Goal: Information Seeking & Learning: Find specific fact

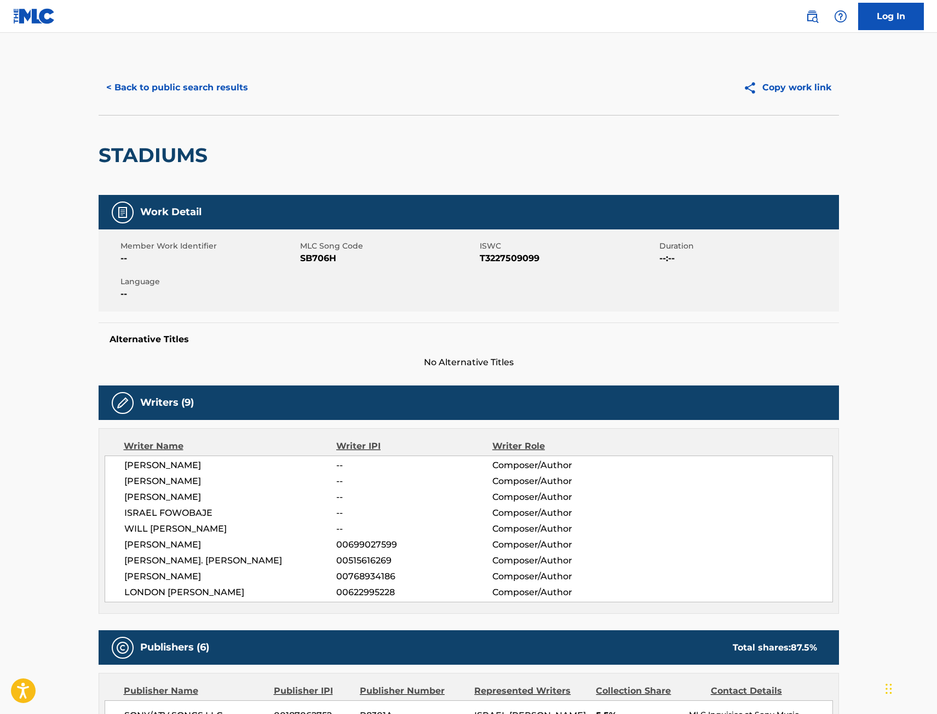
click at [213, 88] on button "< Back to public search results" at bounding box center [177, 87] width 157 height 27
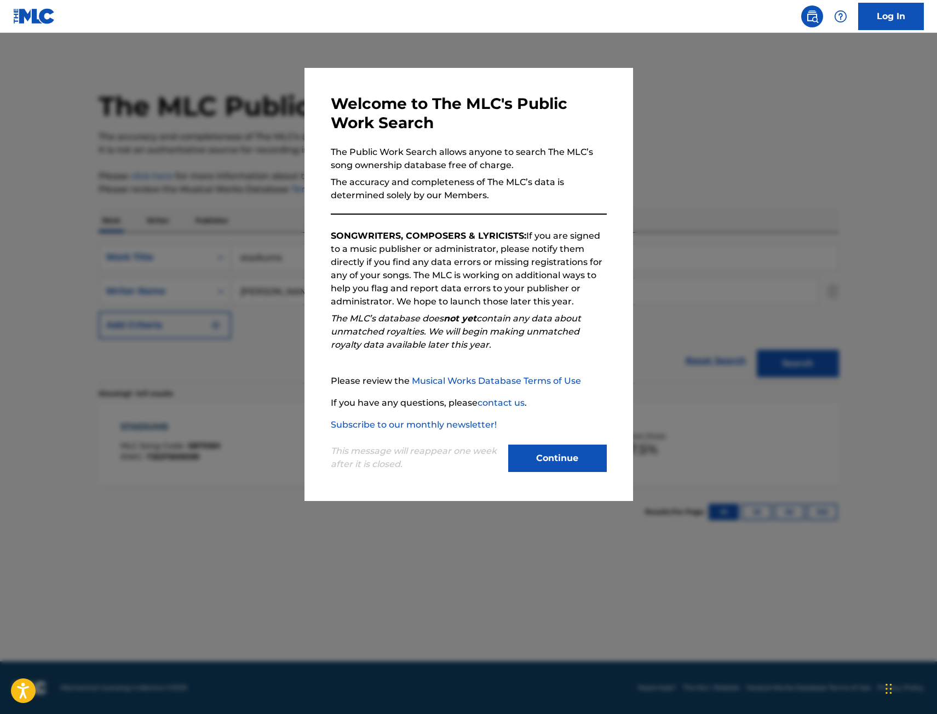
click at [160, 200] on div at bounding box center [468, 390] width 937 height 714
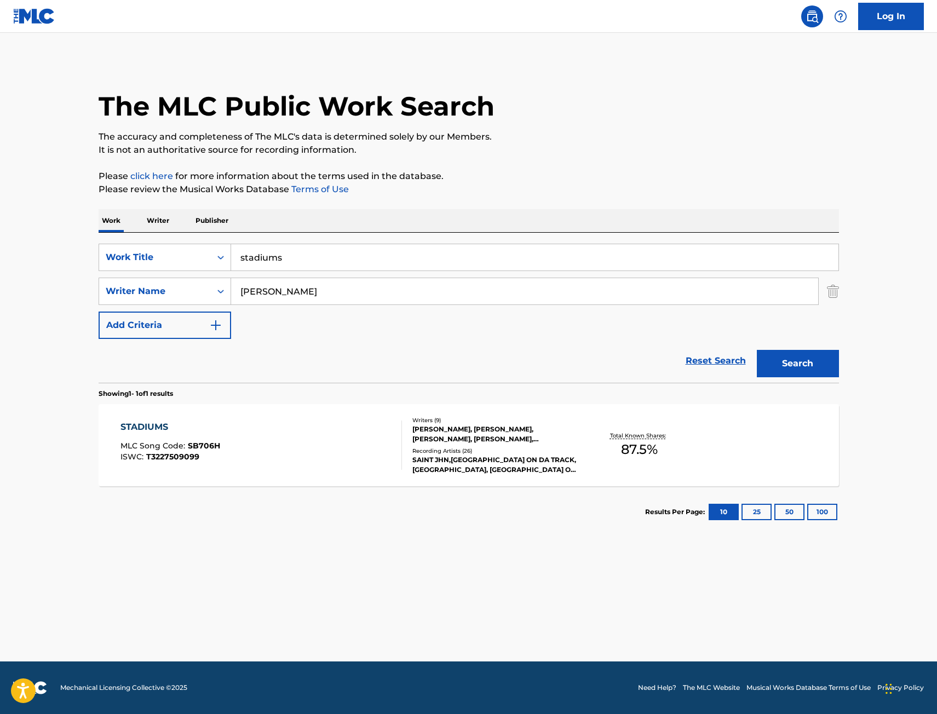
drag, startPoint x: 257, startPoint y: 269, endPoint x: 156, endPoint y: 275, distance: 101.5
click at [156, 275] on div "SearchWithCriteriafdecaa47-313a-459b-90ee-2b196d3a6db6 Work Title stadiums Sear…" at bounding box center [469, 291] width 740 height 95
type input "rich junkies"
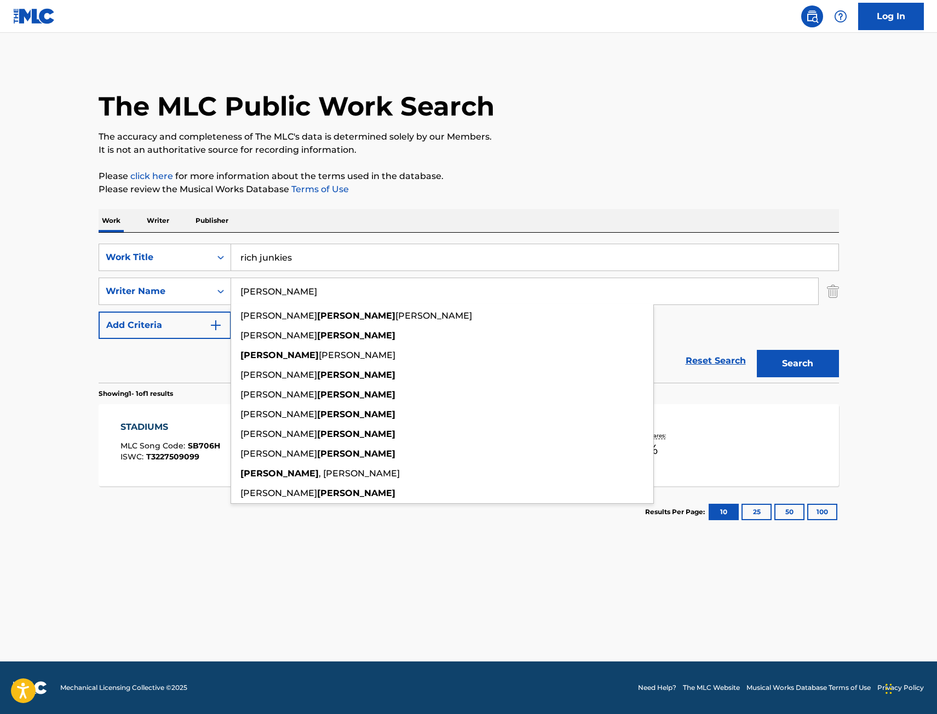
type input "a"
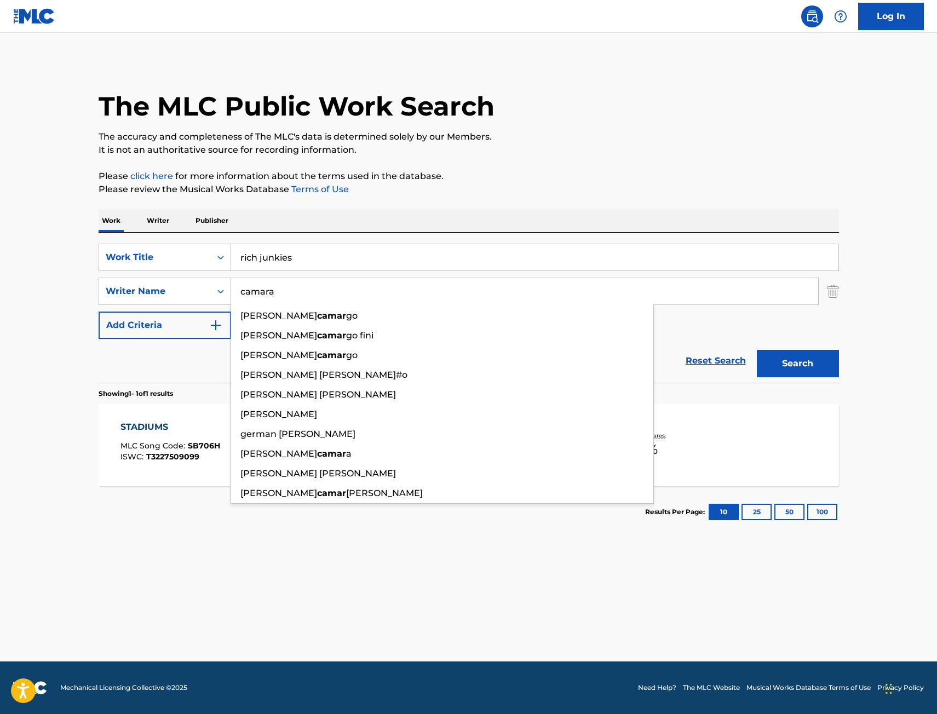
type input "camara"
click at [757, 350] on button "Search" at bounding box center [798, 363] width 82 height 27
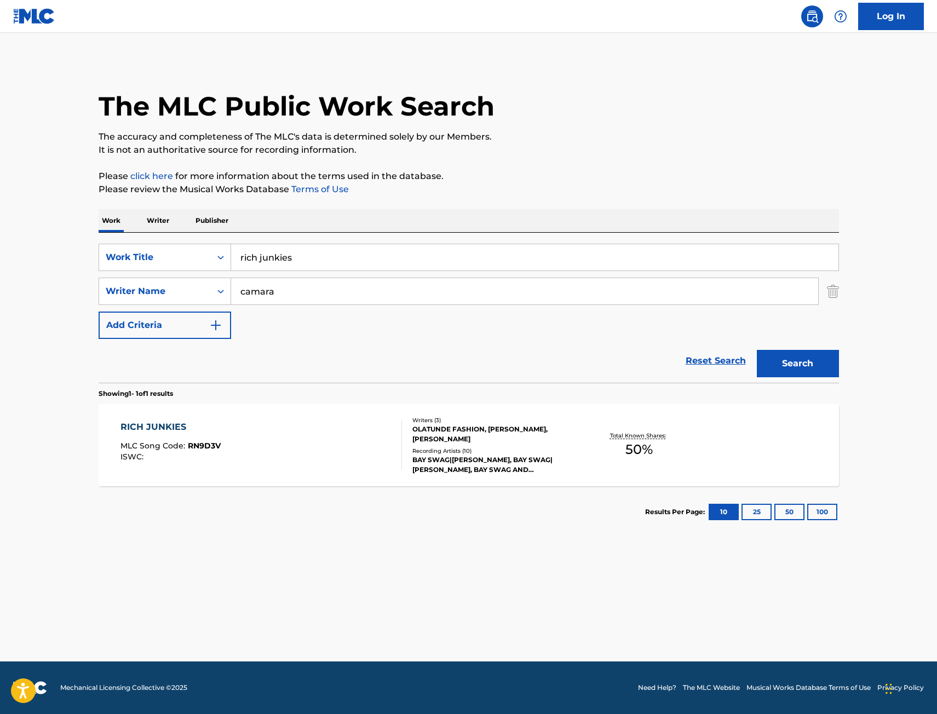
click at [235, 424] on div "RICH JUNKIES MLC Song Code : RN9D3V ISWC :" at bounding box center [260, 445] width 281 height 49
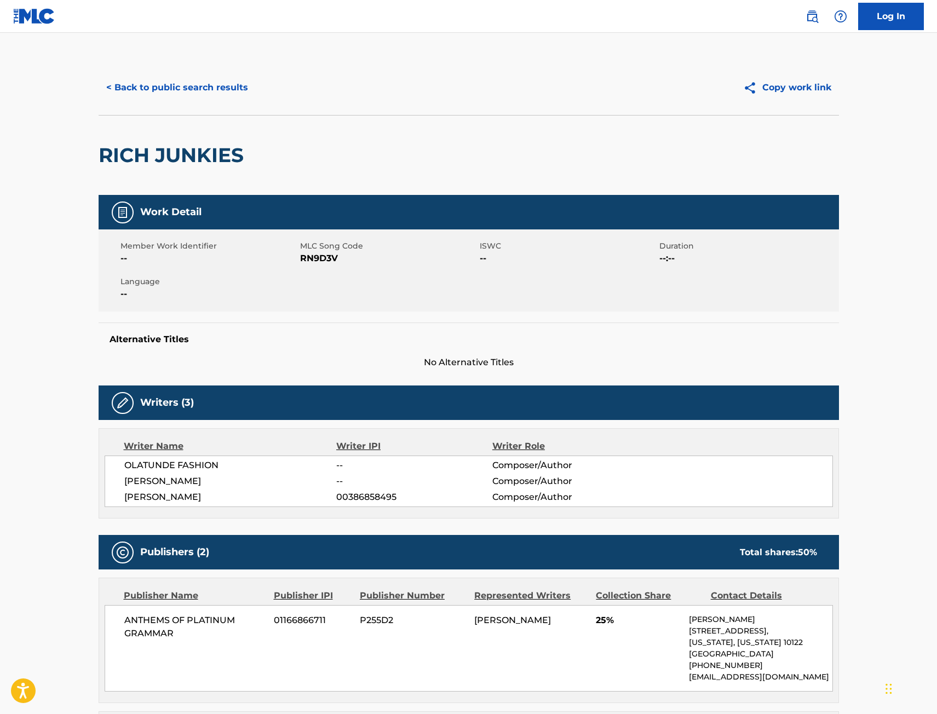
click at [209, 90] on button "< Back to public search results" at bounding box center [177, 87] width 157 height 27
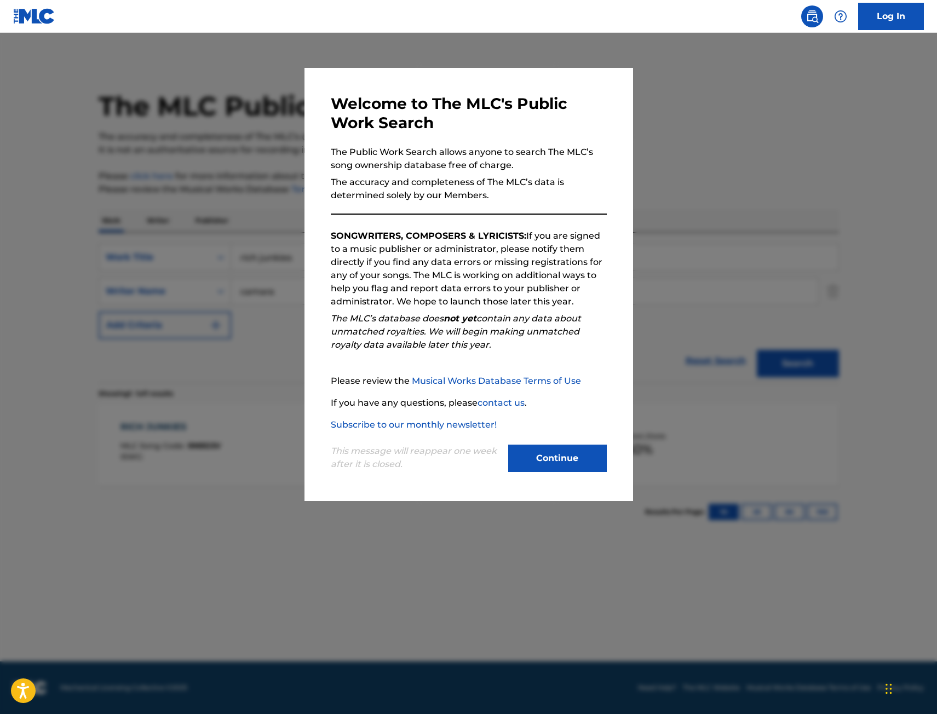
drag, startPoint x: 142, startPoint y: 204, endPoint x: 148, endPoint y: 202, distance: 5.9
click at [148, 202] on div at bounding box center [468, 390] width 937 height 714
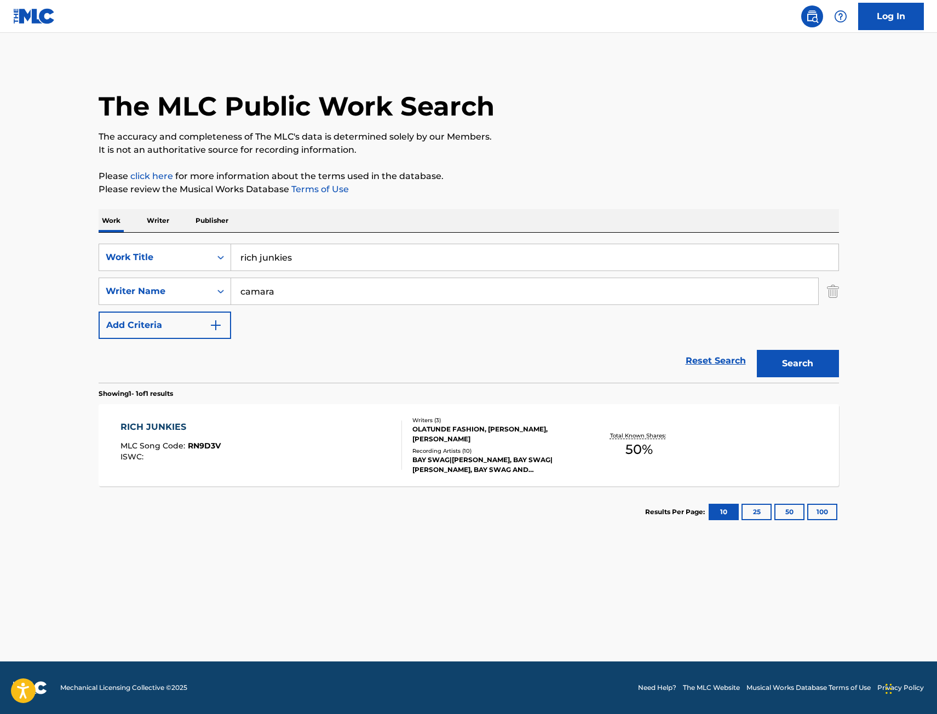
drag, startPoint x: 340, startPoint y: 263, endPoint x: 58, endPoint y: 283, distance: 282.2
click at [59, 283] on main "The MLC Public Work Search The accuracy and completeness of The MLC's data is d…" at bounding box center [468, 347] width 937 height 629
type input "ruby rosary"
click at [757, 350] on button "Search" at bounding box center [798, 363] width 82 height 27
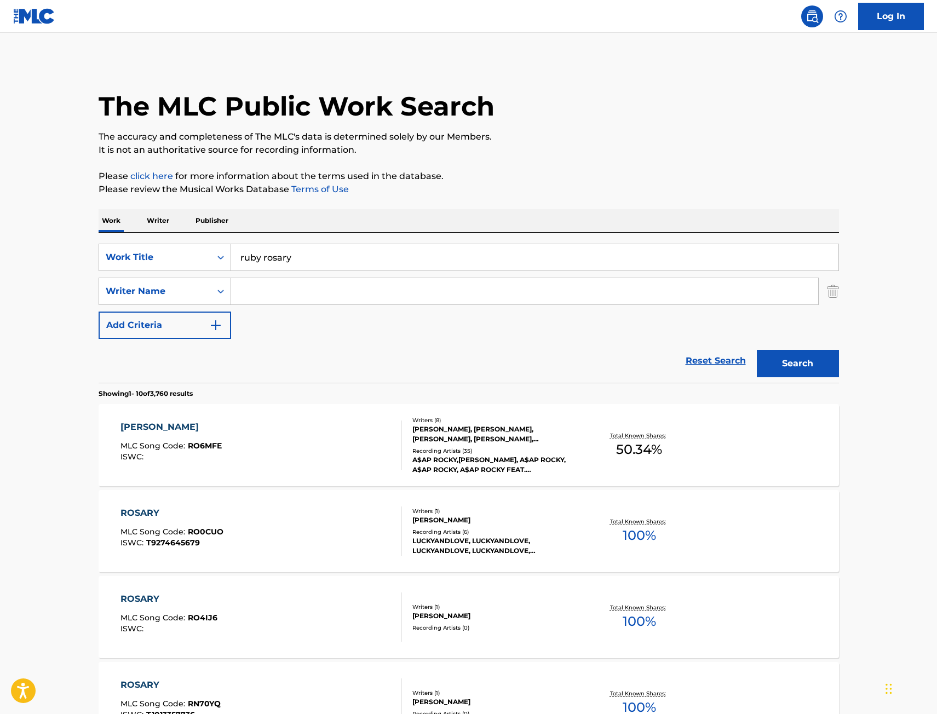
click at [338, 445] on div "RUBY ROSARY MLC Song Code : RO6MFE ISWC :" at bounding box center [260, 445] width 281 height 49
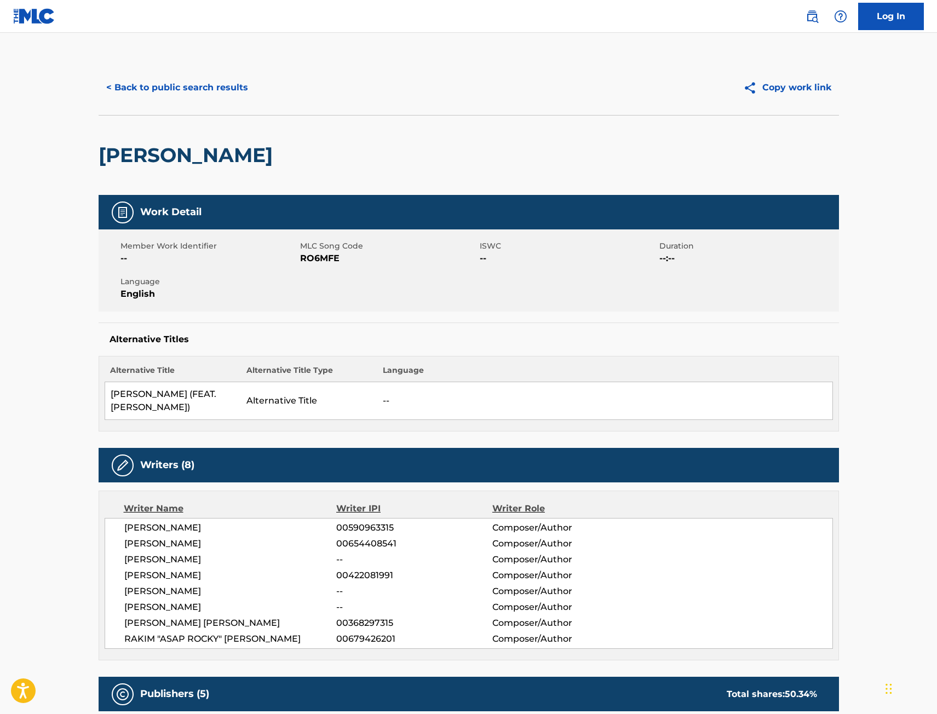
click at [226, 89] on button "< Back to public search results" at bounding box center [177, 87] width 157 height 27
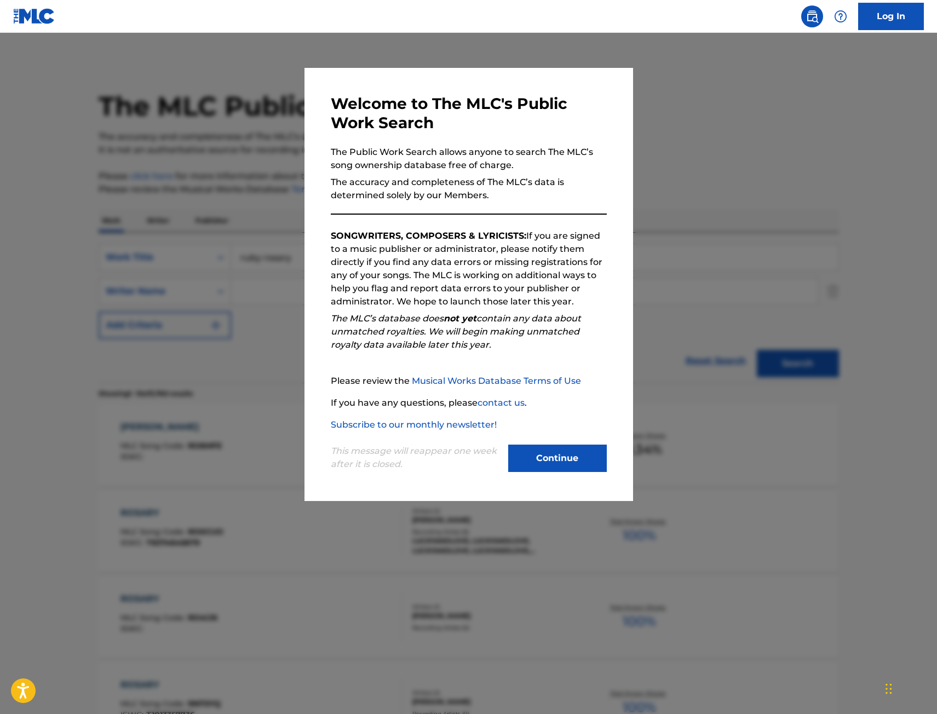
drag, startPoint x: 226, startPoint y: 204, endPoint x: 256, endPoint y: 217, distance: 32.4
click at [228, 204] on div at bounding box center [468, 390] width 937 height 714
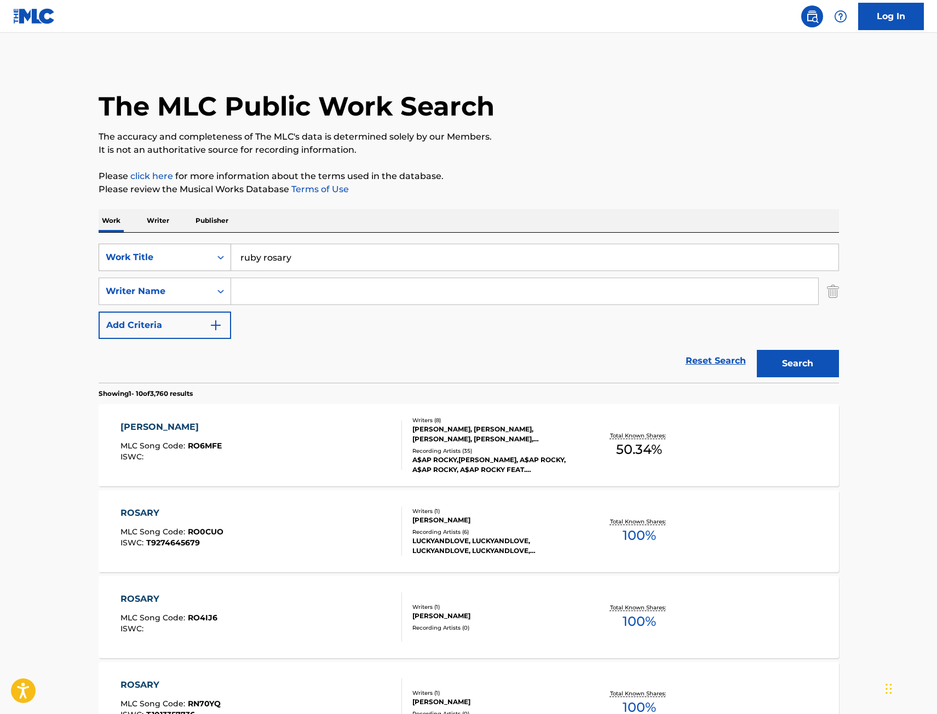
drag, startPoint x: 313, startPoint y: 267, endPoint x: 156, endPoint y: 265, distance: 157.2
click at [160, 264] on div "SearchWithCriteriafdecaa47-313a-459b-90ee-2b196d3a6db6 Work Title ruby rosary" at bounding box center [469, 257] width 740 height 27
paste input "Shawty Got A Vibe"
type input "Shawty Got A Vibe"
click at [826, 368] on button "Search" at bounding box center [798, 363] width 82 height 27
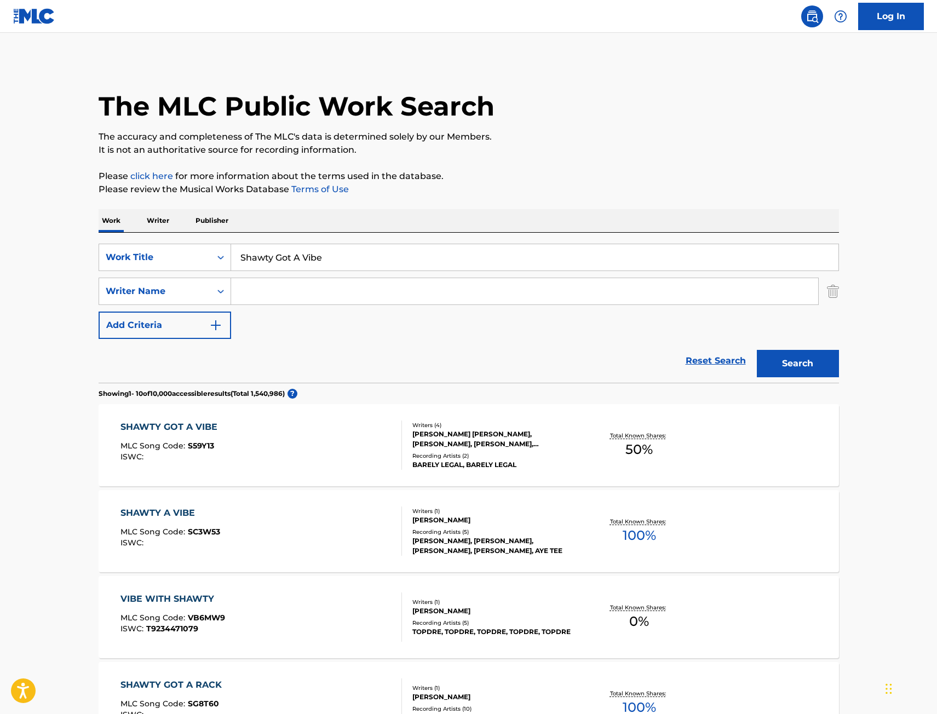
click at [332, 437] on div "SHAWTY GOT A VIBE MLC Song Code : S59Y13 ISWC :" at bounding box center [260, 445] width 281 height 49
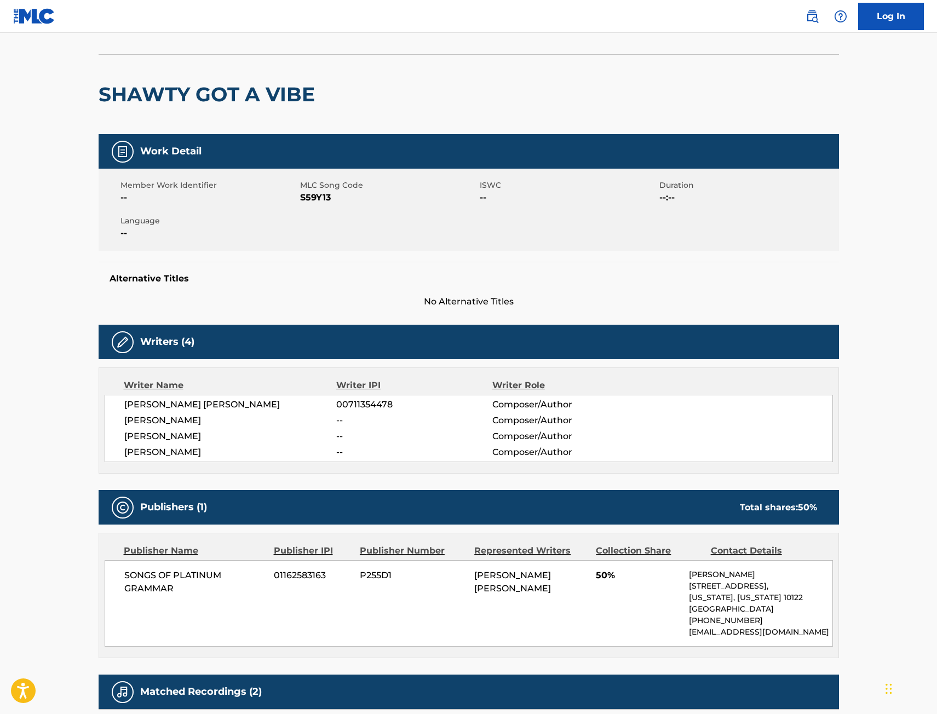
scroll to position [55, 0]
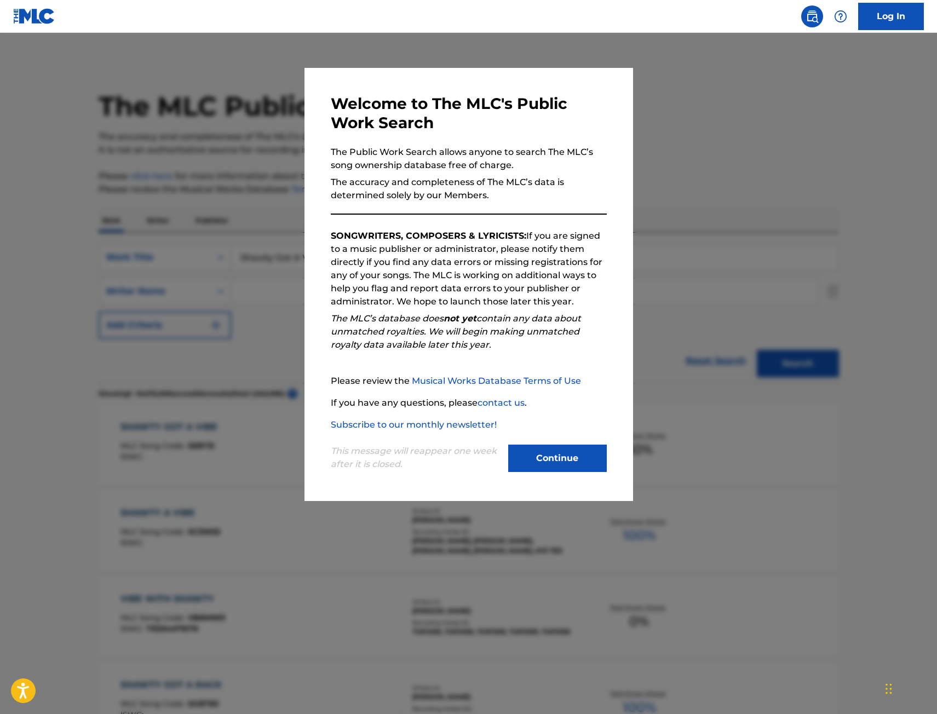
click at [135, 176] on div at bounding box center [468, 390] width 937 height 714
